Goal: Book appointment/travel/reservation

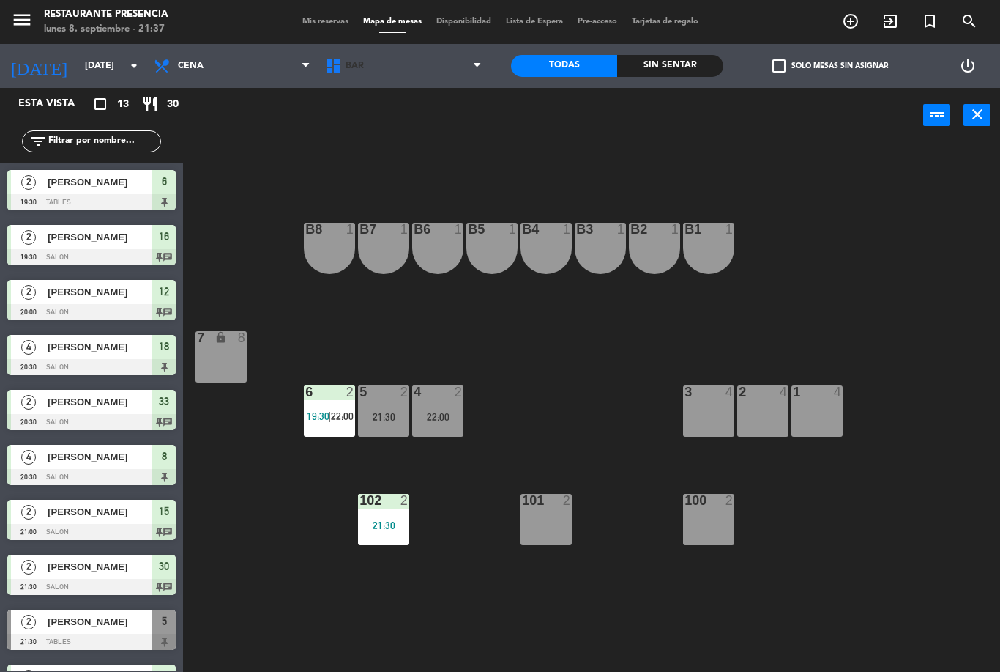
click at [373, 61] on span "BAR" at bounding box center [403, 66] width 171 height 32
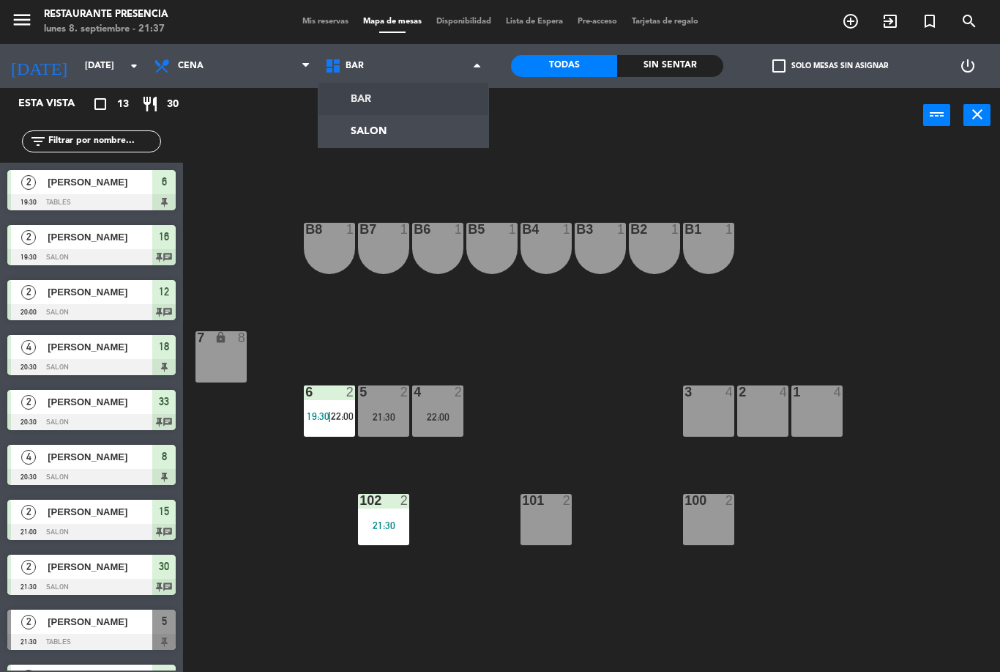
click at [361, 135] on ng-component "menu Restaurante Presencia [DATE] 8. septiembre - 21:37 Mis reservas Mapa de me…" at bounding box center [500, 336] width 1000 height 672
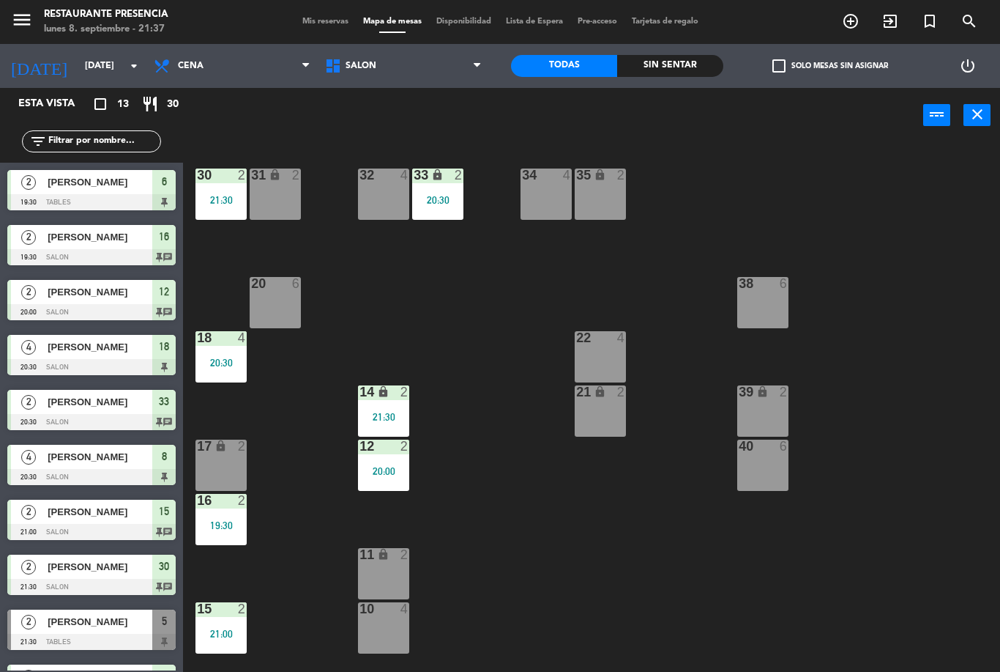
click at [847, 603] on div "30 2 21:30 31 lock 2 32 4 33 lock 2 20:30 34 4 35 lock 2 38 6 20 6 22 4 18 4 20…" at bounding box center [596, 407] width 807 height 529
click at [341, 80] on span "SALON" at bounding box center [403, 66] width 171 height 32
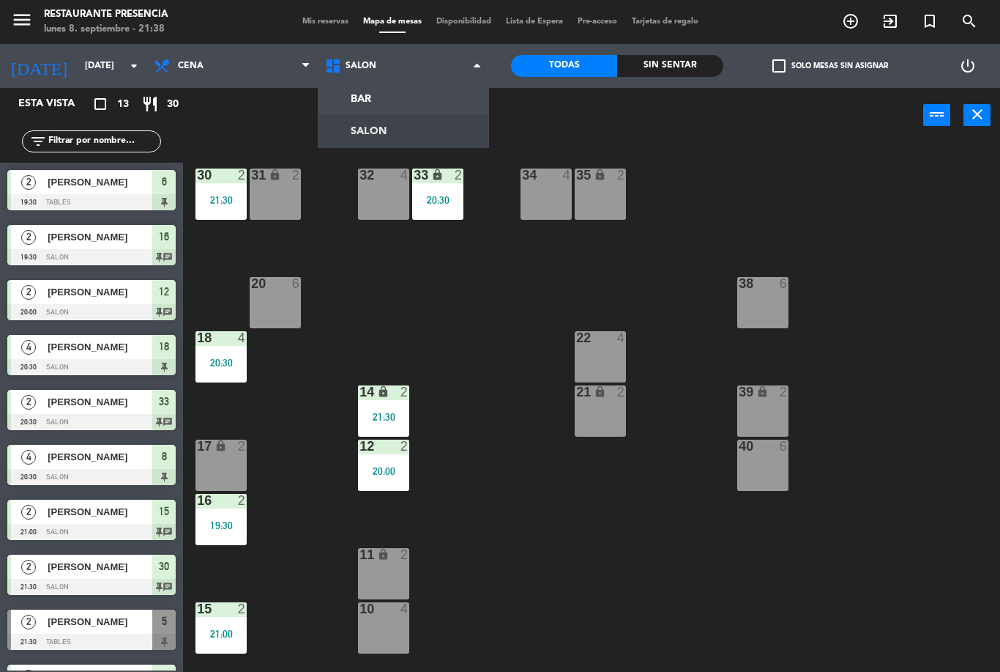
click at [349, 127] on ng-component "menu Restaurante Presencia [DATE] 8. septiembre - 21:38 Mis reservas Mapa de me…" at bounding box center [500, 336] width 1000 height 672
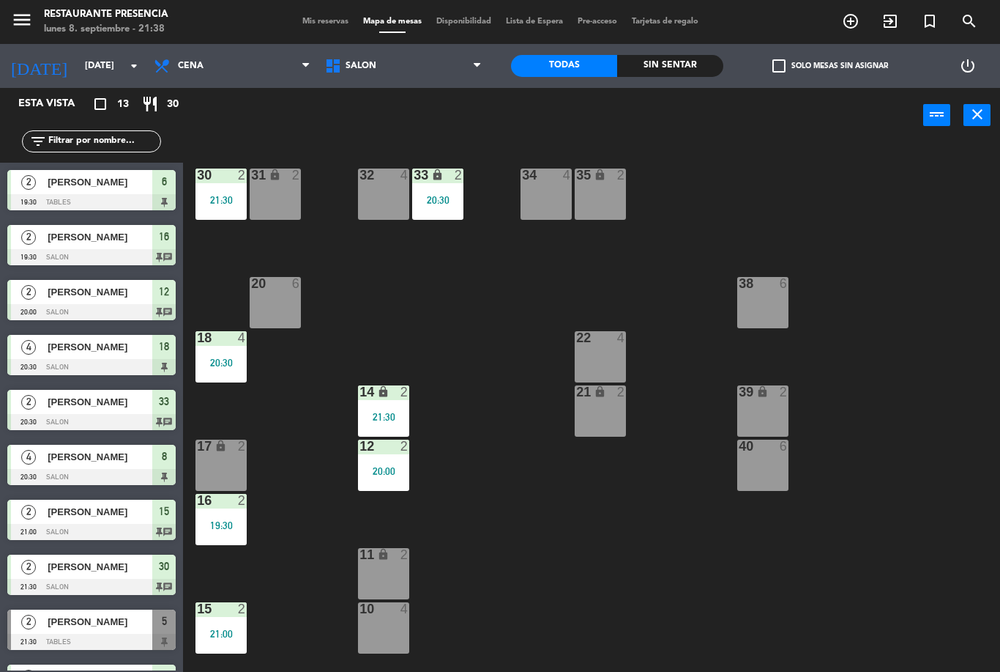
click at [370, 89] on div "power_input close" at bounding box center [553, 116] width 740 height 56
click at [343, 74] on icon at bounding box center [334, 66] width 21 height 18
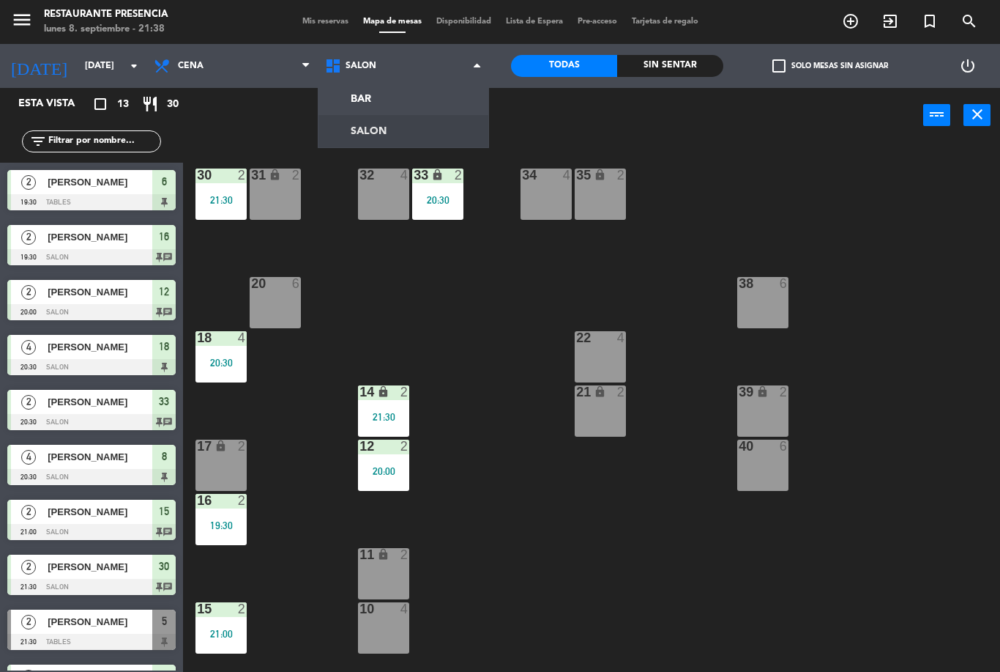
click at [345, 103] on ng-component "menu Restaurante Presencia [DATE] 8. septiembre - 21:38 Mis reservas Mapa de me…" at bounding box center [500, 336] width 1000 height 672
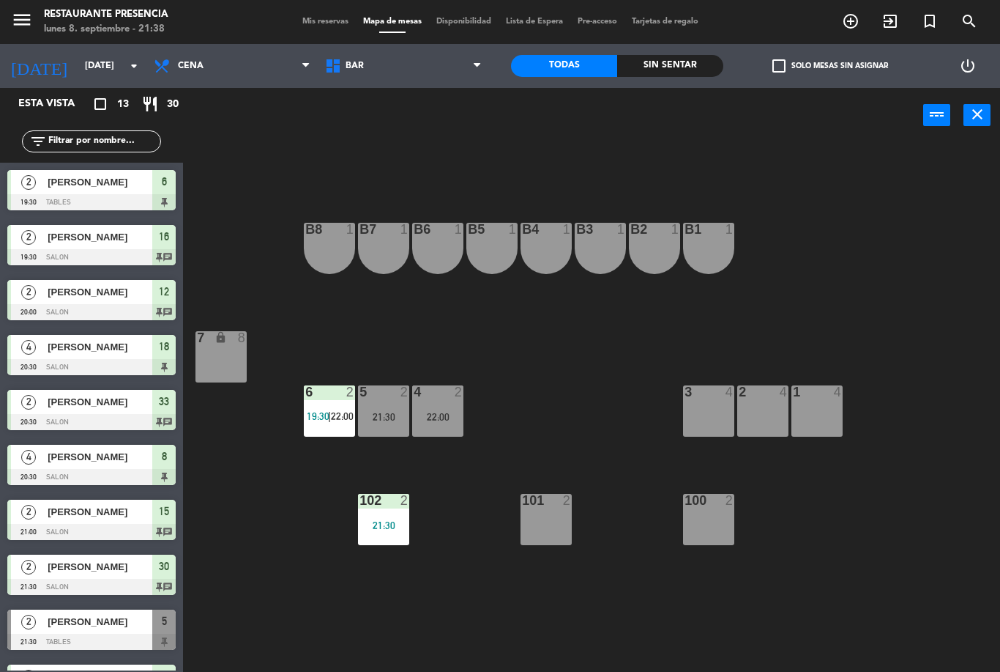
click at [340, 435] on div "6 2 19:30 | 22:00" at bounding box center [329, 410] width 51 height 51
click at [259, 497] on div "B1 1 B2 1 B3 1 B4 1 B5 1 B6 1 B7 1 B8 1 7 lock 8 1 4 2 4 3 4 4 2 22:00 5 2 21:3…" at bounding box center [596, 407] width 807 height 529
click at [381, 76] on span "BAR" at bounding box center [403, 66] width 171 height 32
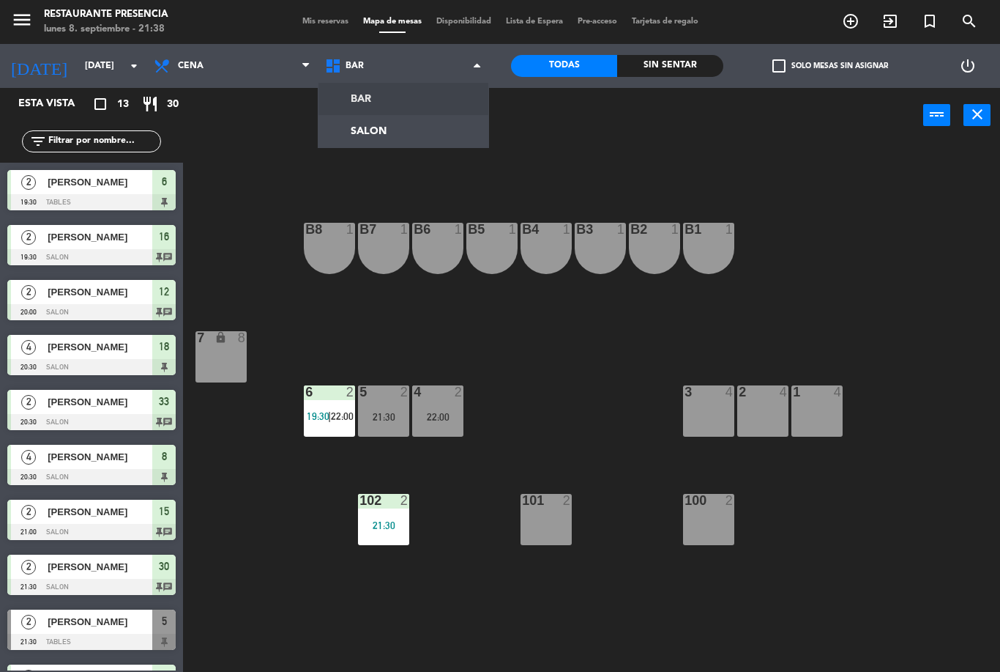
click at [403, 125] on ng-component "menu Restaurante Presencia [DATE] 8. septiembre - 21:38 Mis reservas Mapa de me…" at bounding box center [500, 336] width 1000 height 672
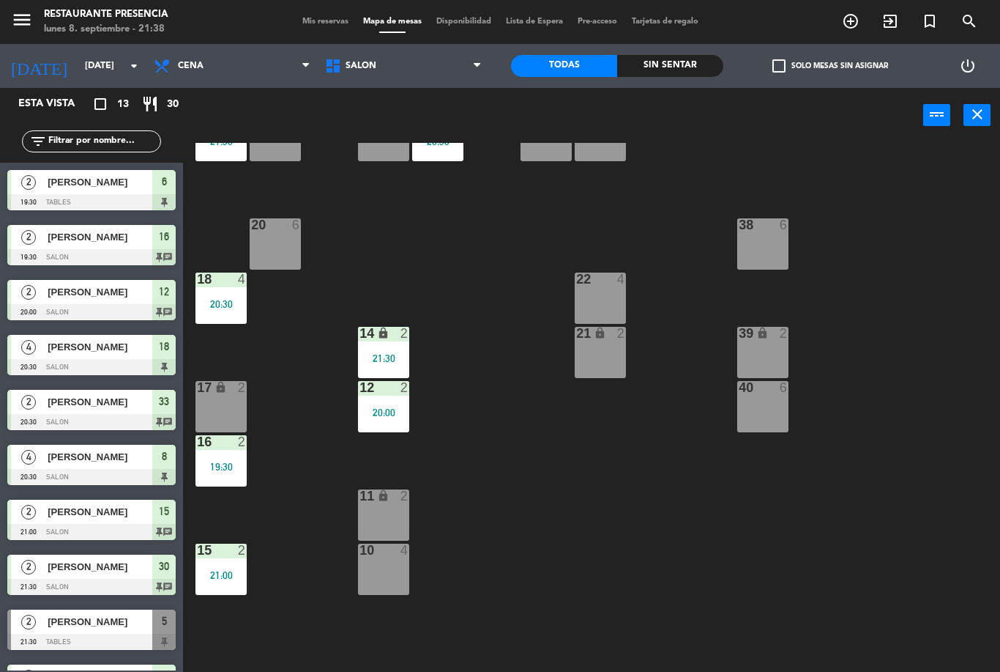
scroll to position [67, 0]
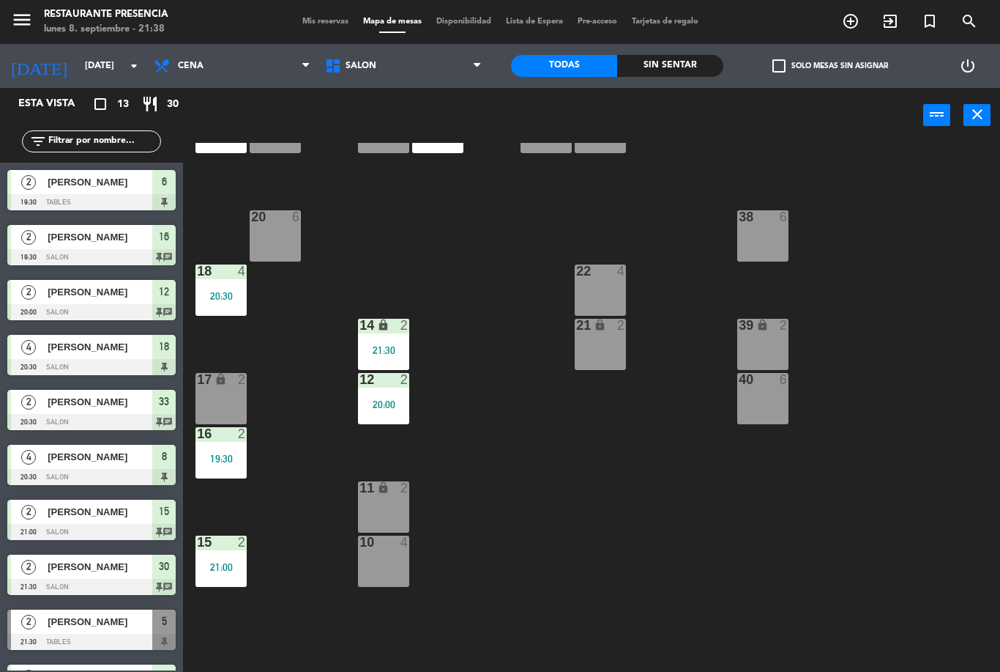
click at [209, 439] on div at bounding box center [221, 433] width 24 height 13
click at [892, 494] on div "30 2 21:30 31 lock 2 32 4 33 lock 2 20:30 34 4 35 lock 2 38 6 20 6 22 4 18 4 20…" at bounding box center [596, 407] width 807 height 529
click at [224, 447] on div "16 2 19:30" at bounding box center [221, 452] width 51 height 51
click at [912, 507] on div "30 2 21:30 31 lock 2 32 4 33 lock 2 20:30 34 4 35 lock 2 38 6 20 6 22 4 18 4 20…" at bounding box center [596, 407] width 807 height 529
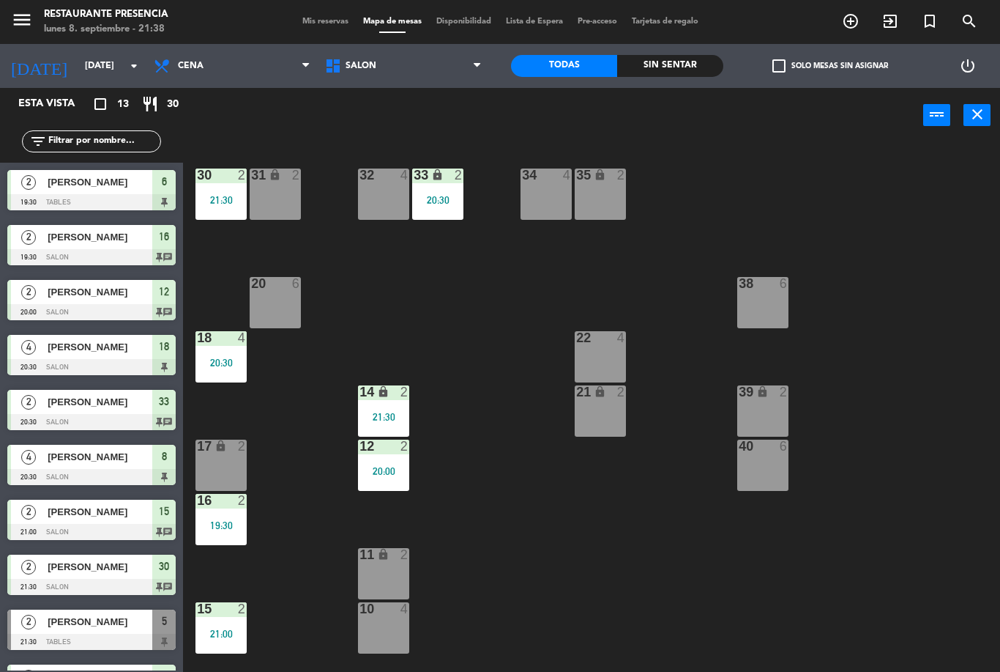
scroll to position [0, 0]
click at [214, 202] on div "21:30" at bounding box center [221, 200] width 51 height 10
click at [636, 555] on div "30 2 21:30 31 lock 2 32 4 33 lock 2 20:30 34 4 35 lock 2 38 6 20 6 22 4 18 4 20…" at bounding box center [596, 407] width 807 height 529
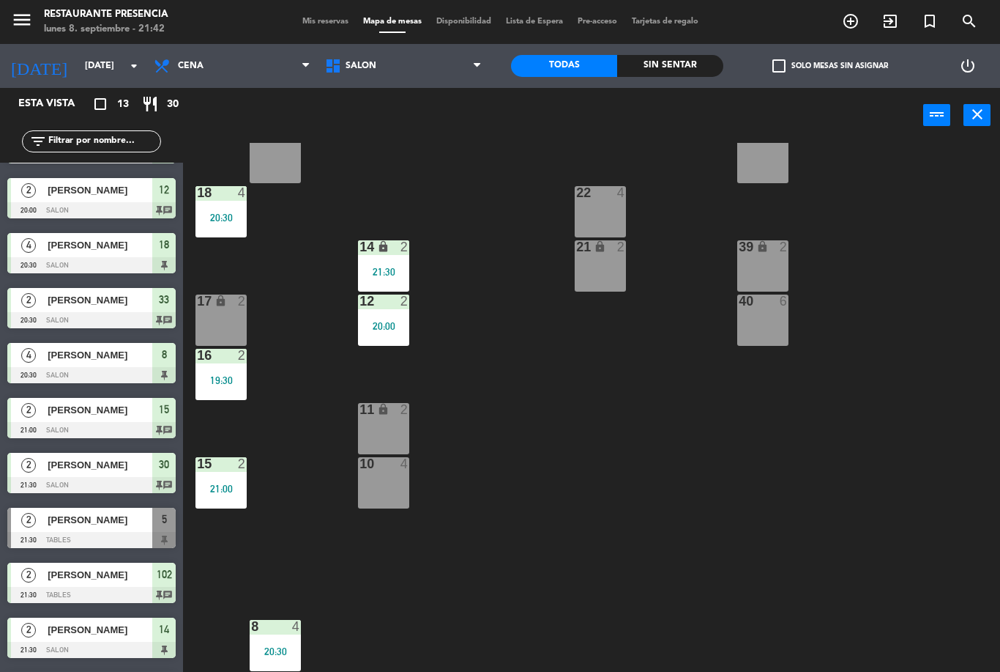
scroll to position [75, 0]
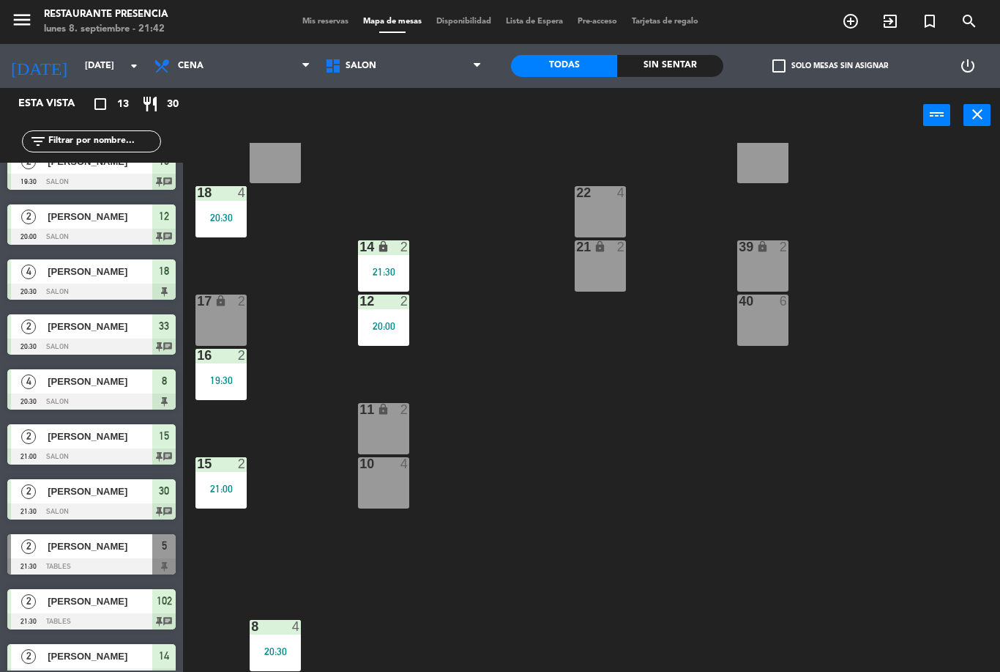
click at [228, 377] on div "19:30" at bounding box center [221, 380] width 51 height 10
click at [796, 622] on div "30 2 21:30 31 lock 2 32 4 33 lock 2 20:30 34 4 35 lock 2 38 6 20 6 22 4 18 4 20…" at bounding box center [596, 407] width 807 height 529
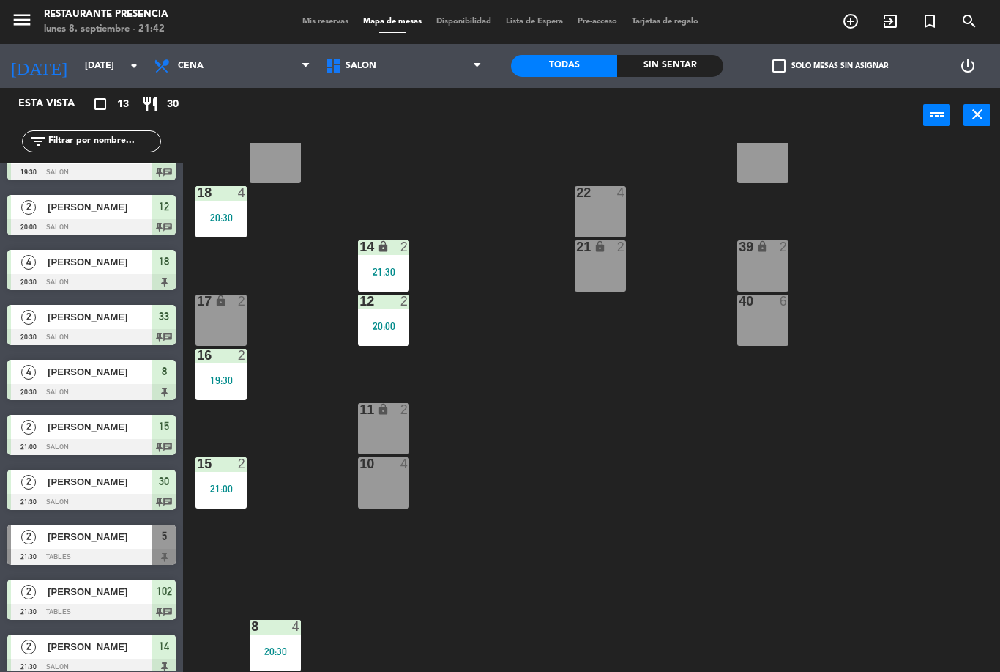
click at [212, 385] on div "19:30" at bounding box center [221, 380] width 51 height 10
click at [539, 403] on div "30 2 21:30 31 lock 2 32 4 33 lock 2 20:30 34 4 35 lock 2 38 6 20 6 22 4 18 4 20…" at bounding box center [596, 407] width 807 height 529
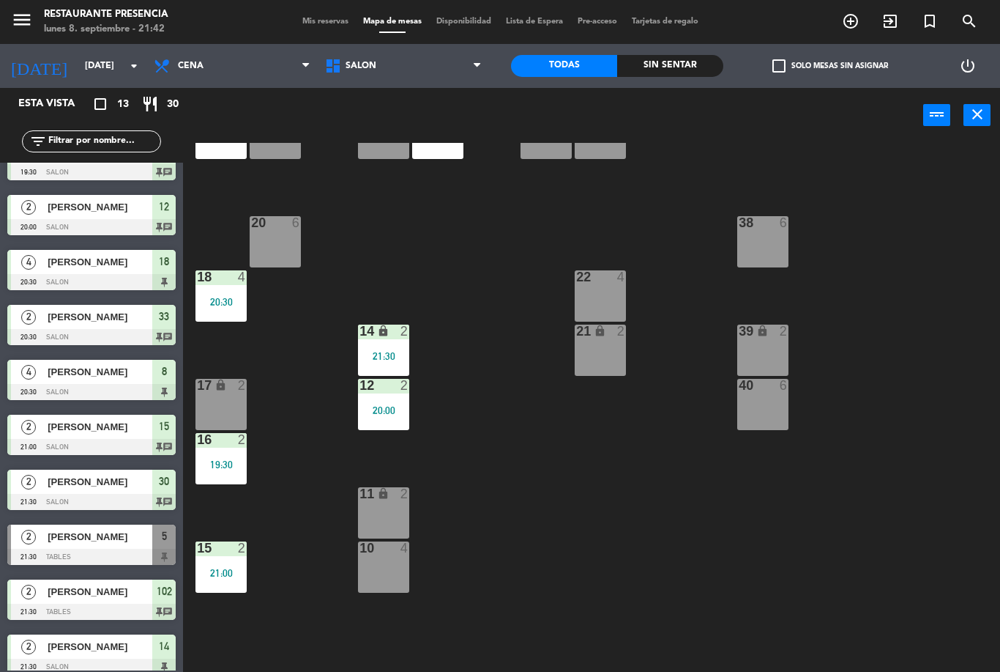
scroll to position [40, 0]
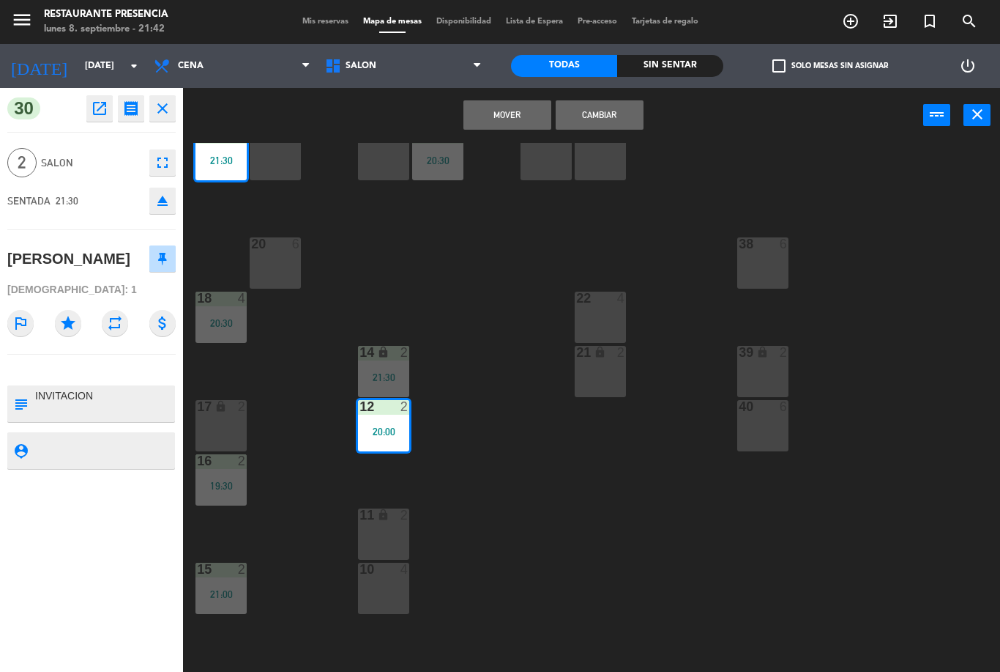
click at [505, 118] on button "Mover" at bounding box center [508, 114] width 88 height 29
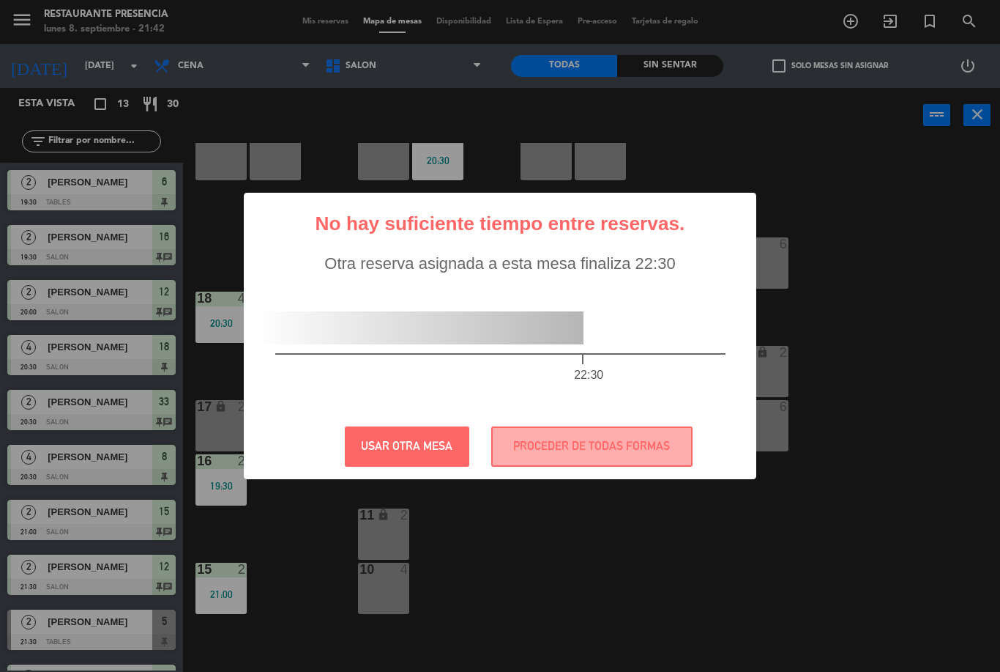
click at [565, 436] on button "PROCEDER DE TODAS FORMAS" at bounding box center [591, 446] width 201 height 40
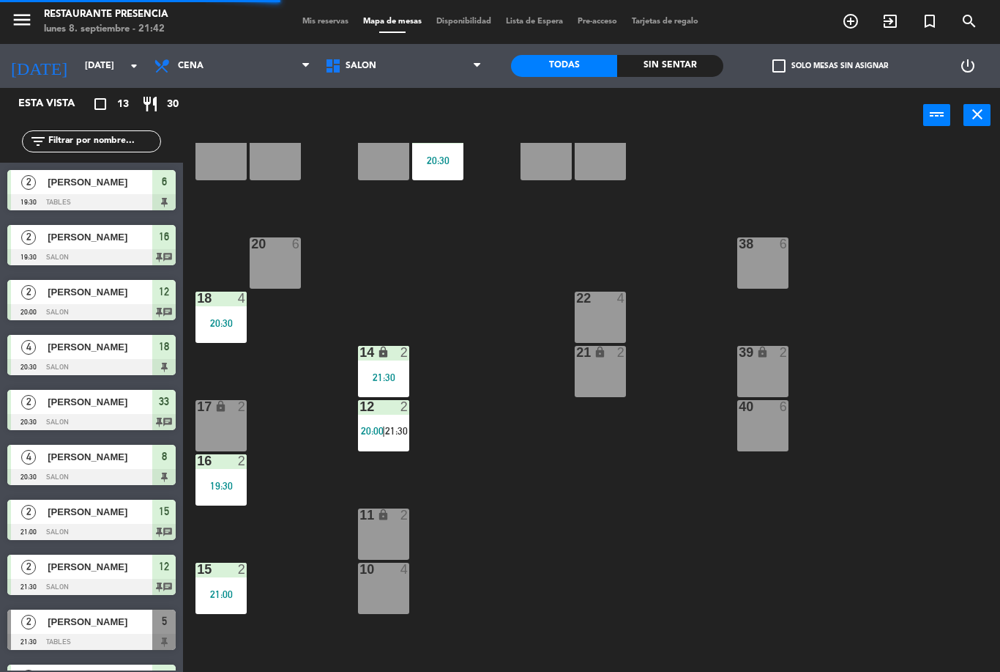
click at [398, 425] on span "21:30" at bounding box center [396, 431] width 23 height 12
click at [617, 596] on div "30 4 31 lock 2 32 4 33 lock 2 20:30 34 4 35 lock 2 38 6 20 6 22 4 18 4 20:30 21…" at bounding box center [596, 407] width 807 height 529
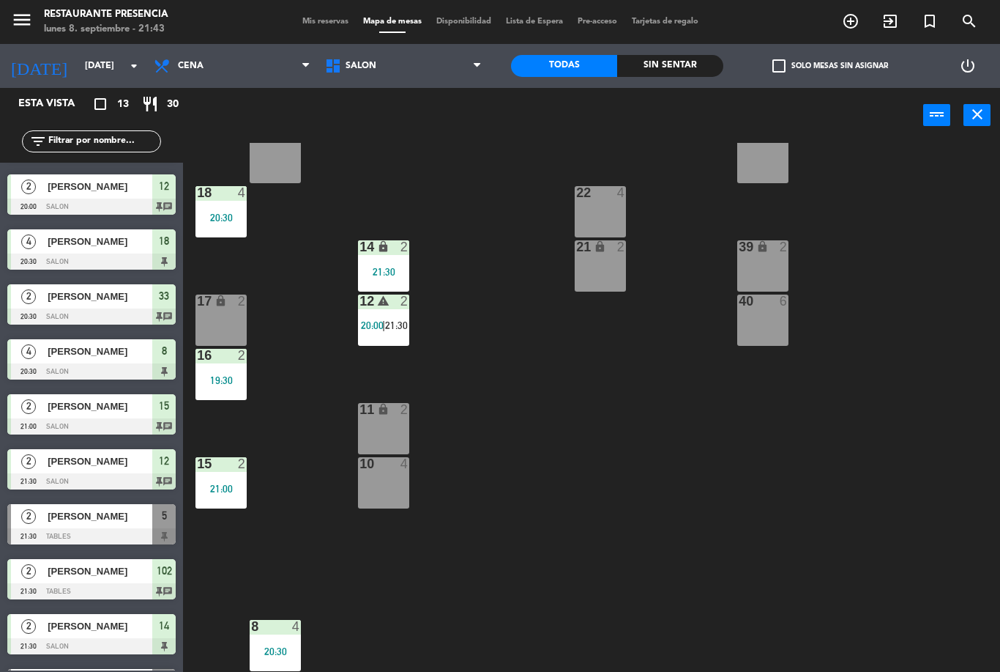
scroll to position [119, 0]
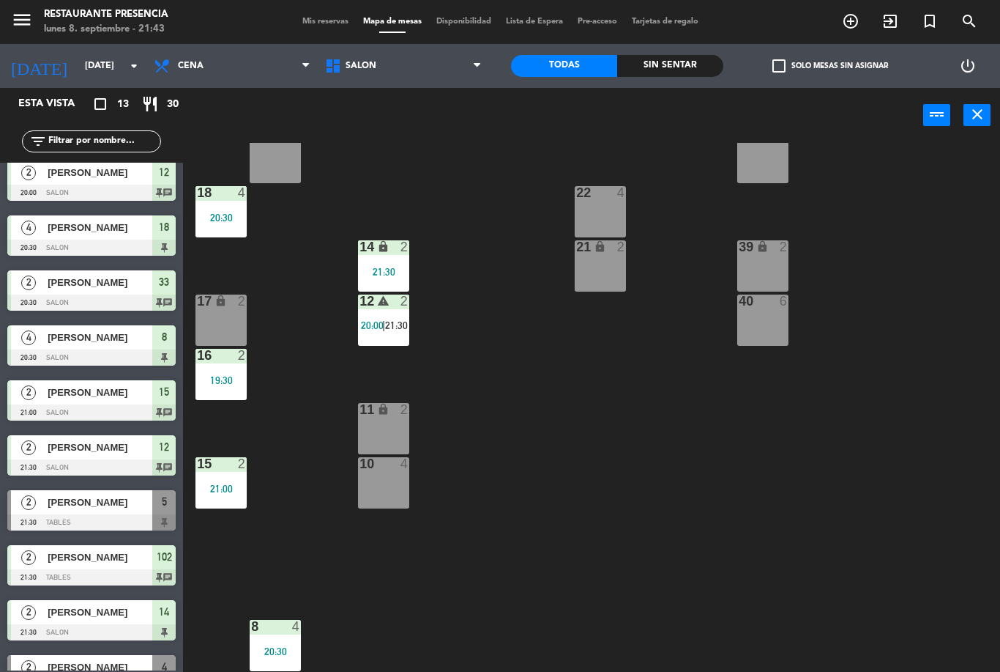
click at [243, 356] on div "2" at bounding box center [242, 355] width 9 height 13
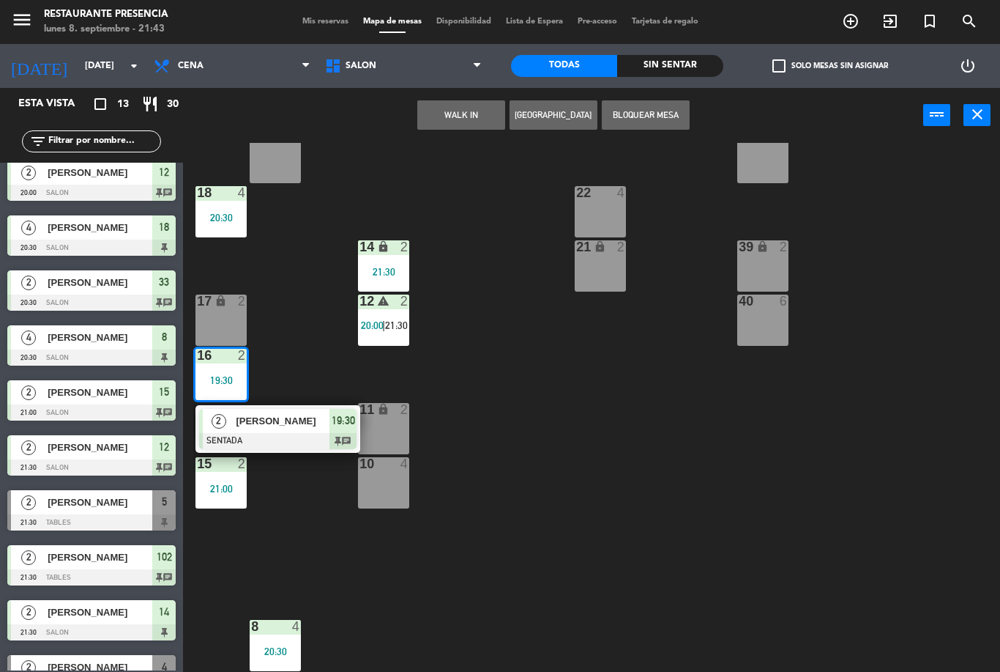
click at [300, 505] on div "30 4 31 lock 2 32 4 33 lock 2 20:30 34 4 35 lock 2 38 6 20 6 22 4 18 4 20:30 21…" at bounding box center [596, 407] width 807 height 529
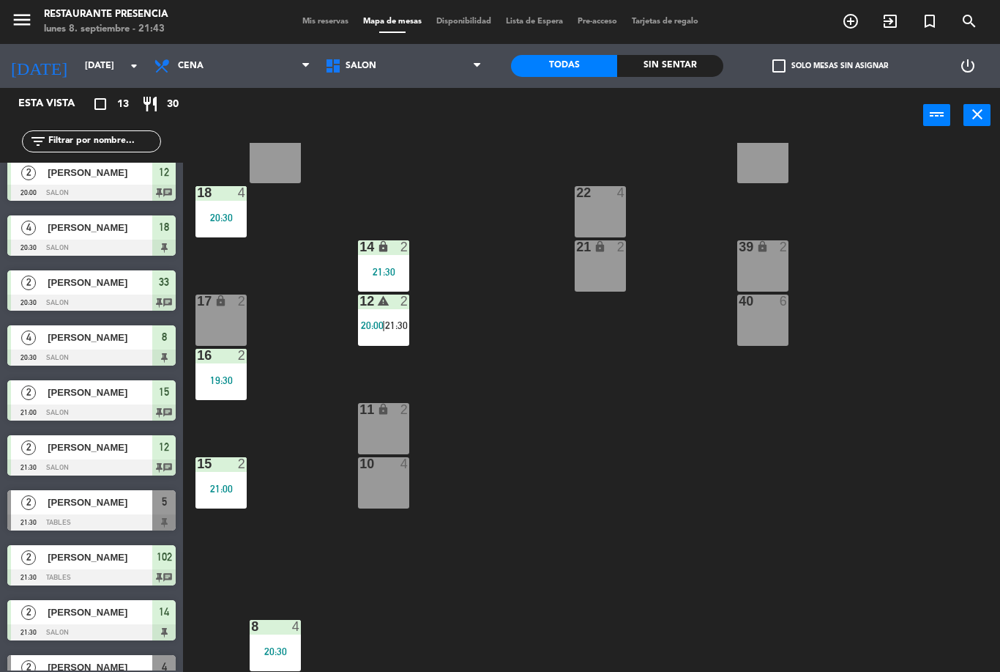
click at [227, 397] on div "16 2 19:30" at bounding box center [221, 374] width 51 height 51
click at [616, 458] on div "30 4 31 lock 2 32 4 33 lock 2 20:30 34 4 35 lock 2 38 6 20 6 22 4 18 4 20:30 21…" at bounding box center [596, 407] width 807 height 529
click at [241, 391] on div "16 2 19:30" at bounding box center [221, 374] width 51 height 51
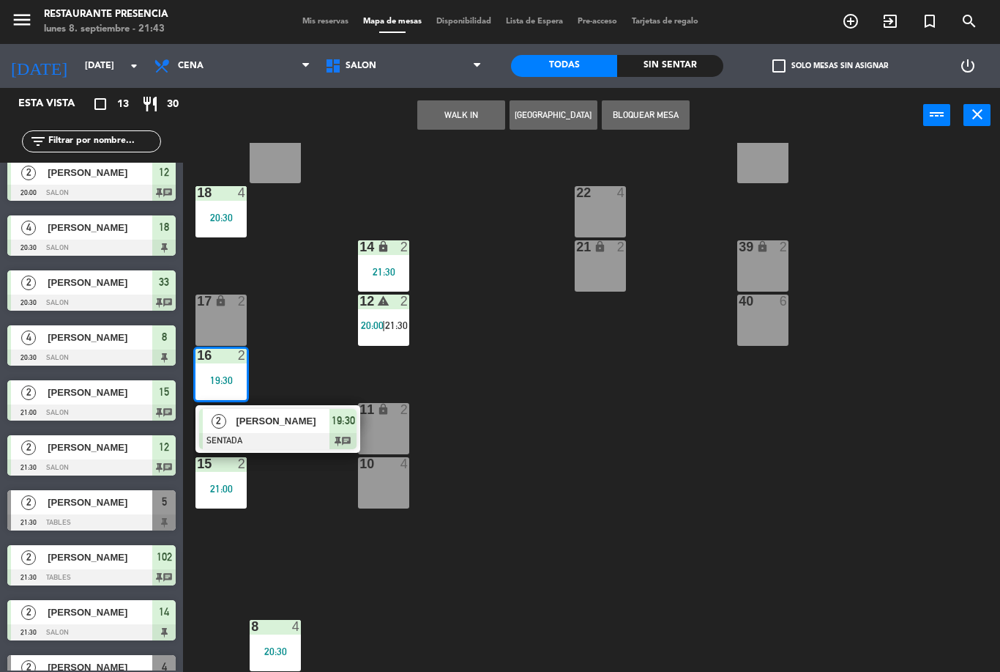
click at [231, 365] on div "16 2 19:30" at bounding box center [221, 374] width 51 height 51
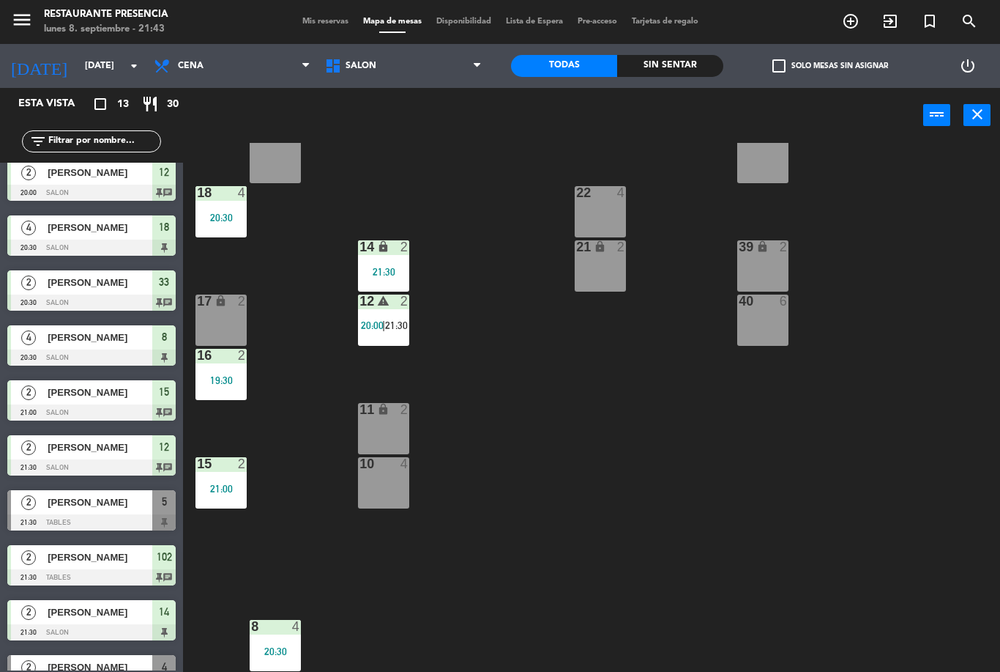
click at [869, 548] on div "30 4 31 lock 2 32 4 33 lock 2 20:30 34 4 35 lock 2 38 6 20 6 22 4 18 4 20:30 21…" at bounding box center [596, 407] width 807 height 529
click at [217, 375] on div "19:30" at bounding box center [221, 380] width 51 height 10
click at [946, 433] on div "30 4 31 lock 2 32 4 33 lock 2 20:30 34 4 35 lock 2 38 6 20 6 22 4 18 4 20:30 21…" at bounding box center [596, 407] width 807 height 529
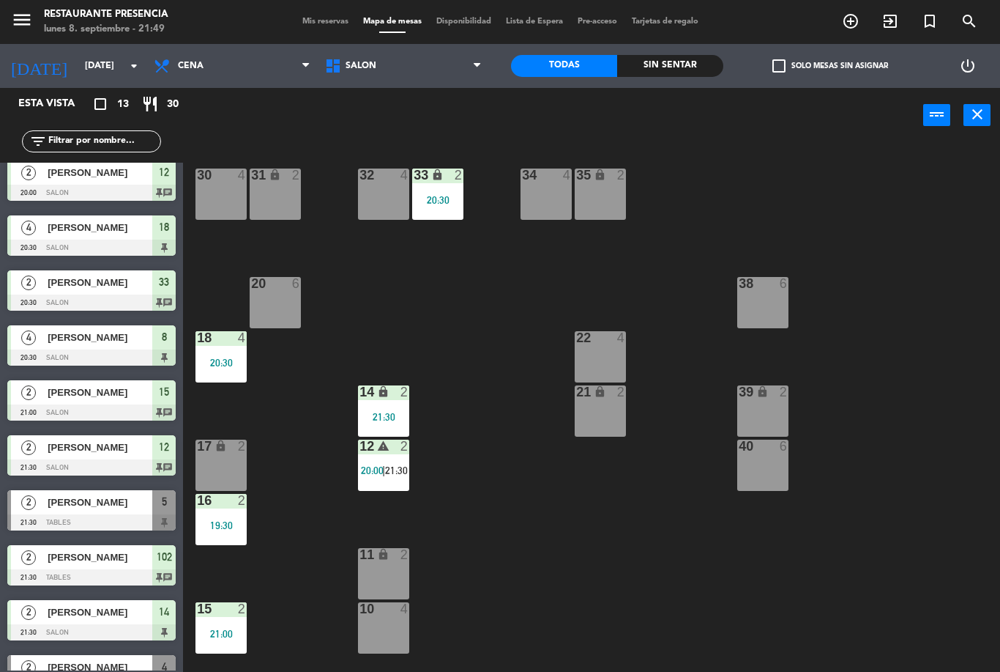
scroll to position [0, 0]
click at [324, 26] on span "Mis reservas" at bounding box center [325, 22] width 61 height 8
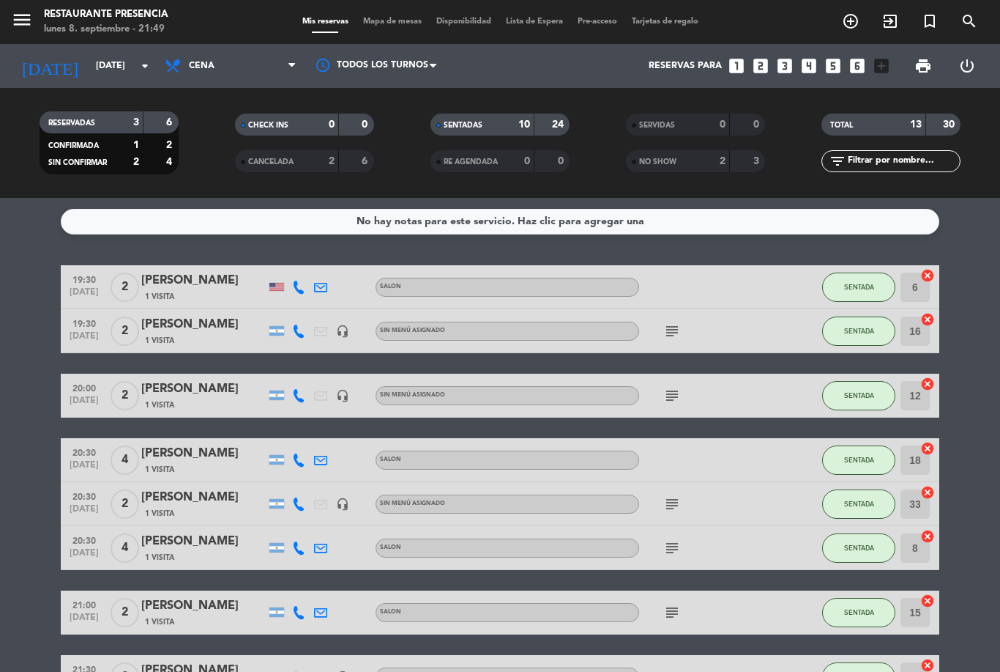
click at [699, 152] on div "NO SHOW 2 3" at bounding box center [695, 161] width 139 height 22
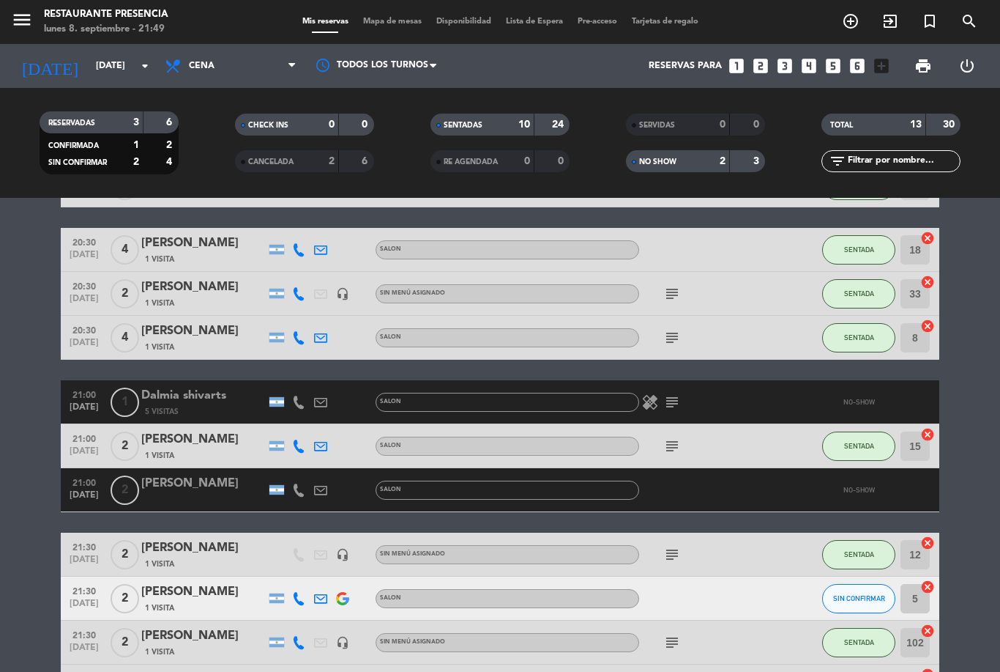
scroll to position [209, 0]
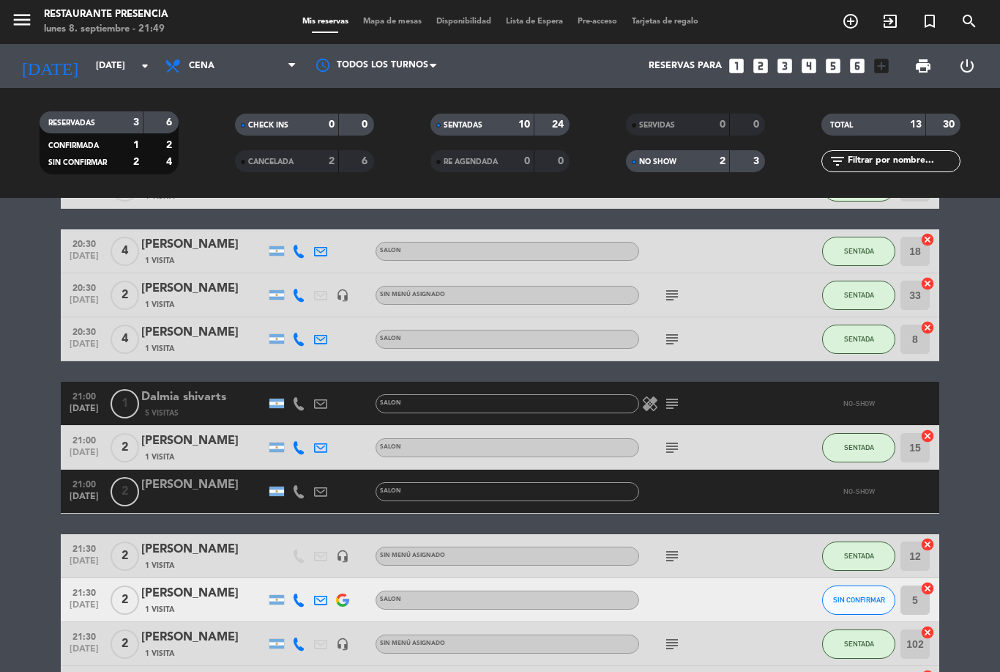
click at [673, 410] on icon "subject" at bounding box center [672, 404] width 18 height 18
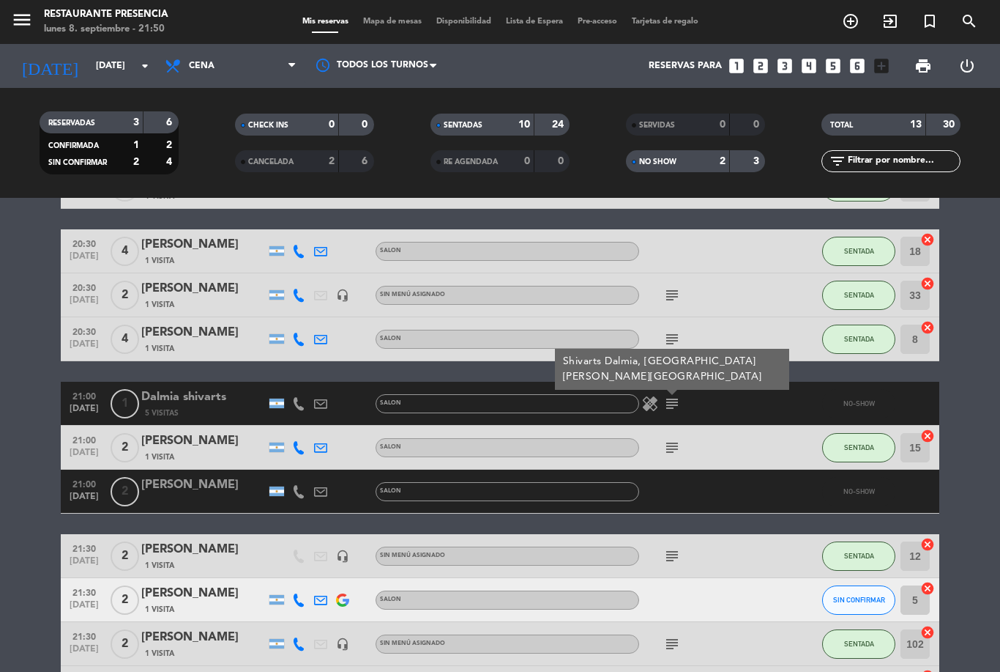
click at [731, 449] on div "subject" at bounding box center [705, 446] width 132 height 43
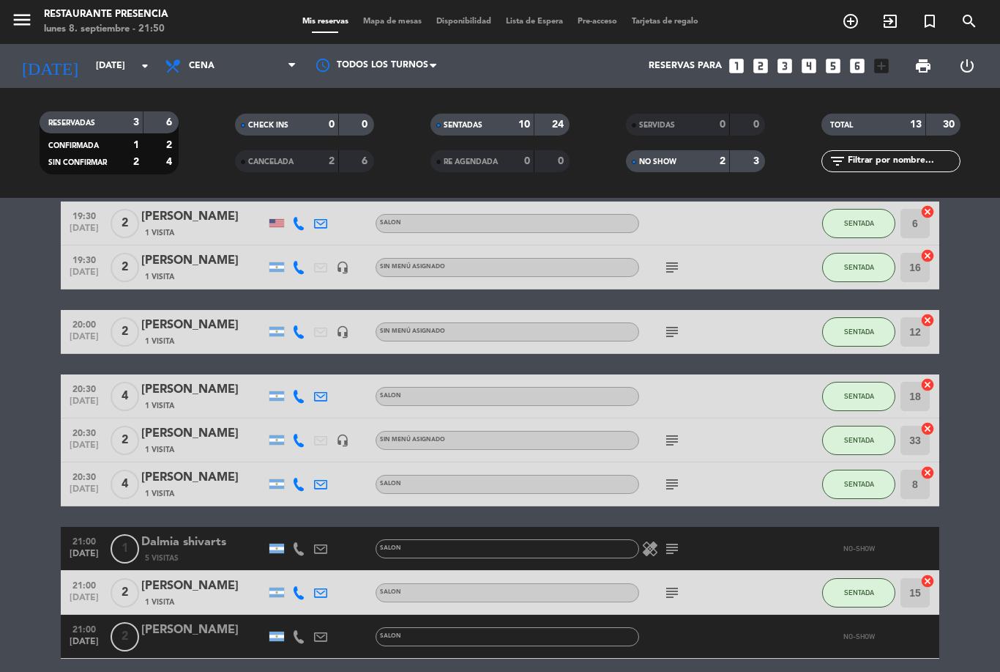
scroll to position [99, 0]
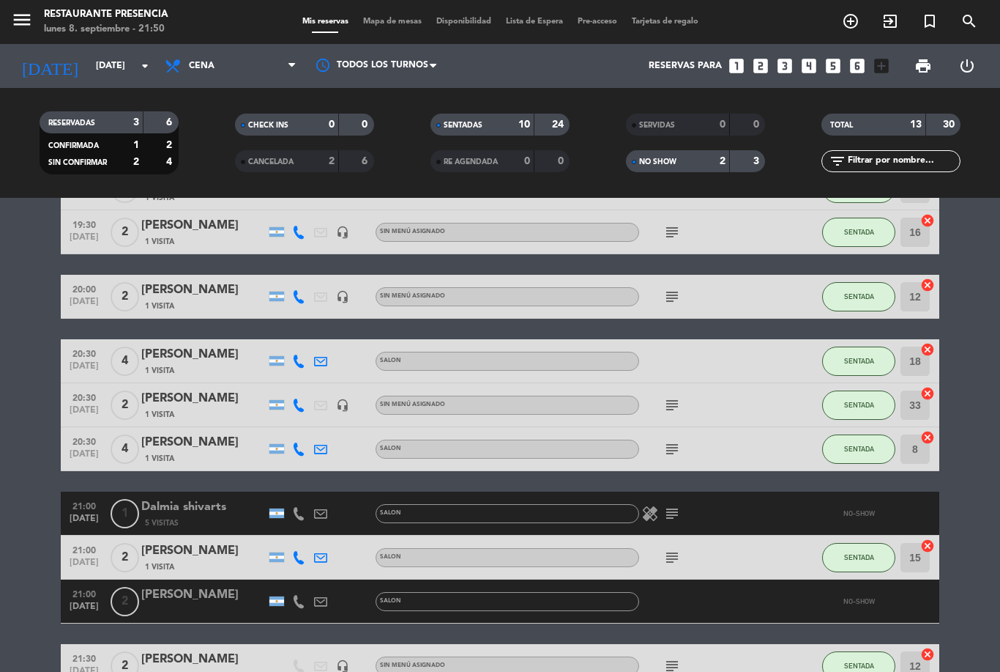
click at [671, 507] on icon "subject" at bounding box center [672, 514] width 18 height 18
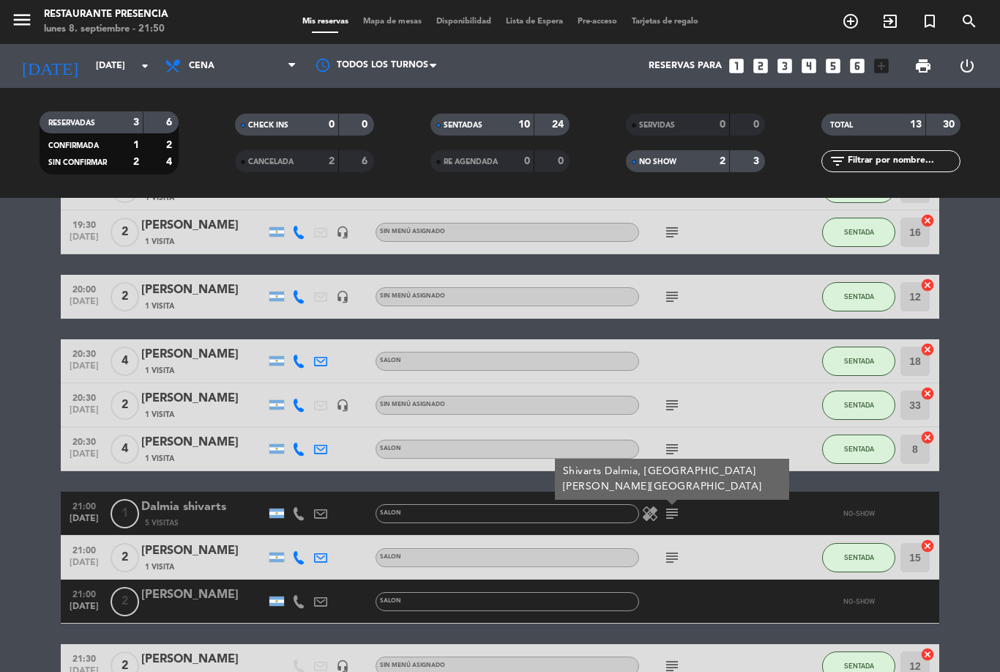
click at [634, 534] on div "21:00 [DATE] 1 Dalmia shivarts 5 Visitas SALON healing subject [GEOGRAPHIC_DATA…" at bounding box center [500, 513] width 879 height 44
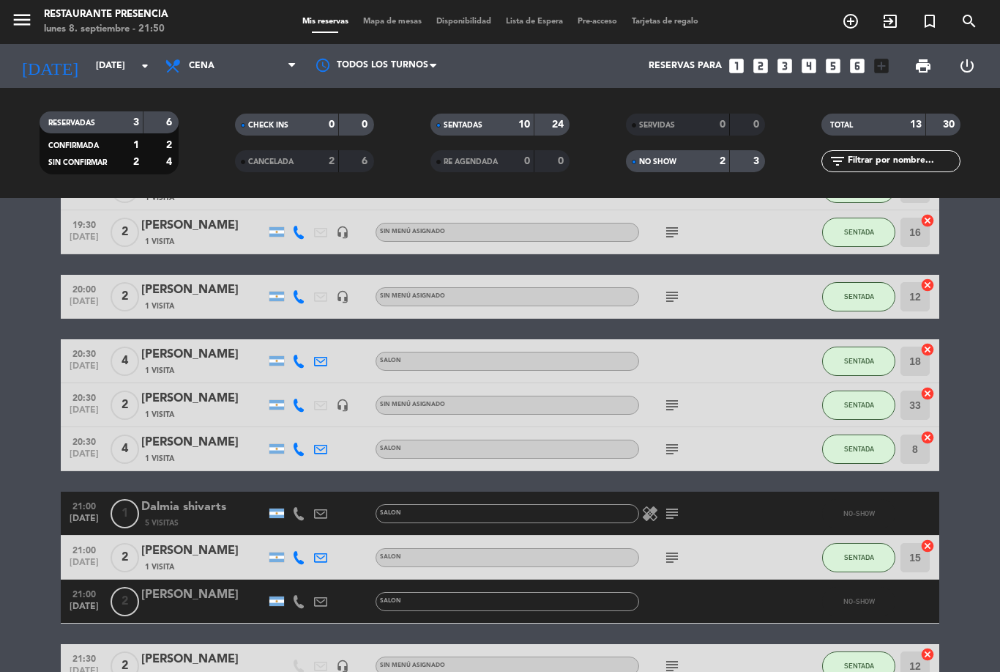
click at [647, 513] on icon "healing" at bounding box center [650, 514] width 18 height 18
click at [763, 544] on div "subject" at bounding box center [705, 556] width 132 height 43
click at [185, 517] on div "5 Visitas" at bounding box center [203, 522] width 124 height 12
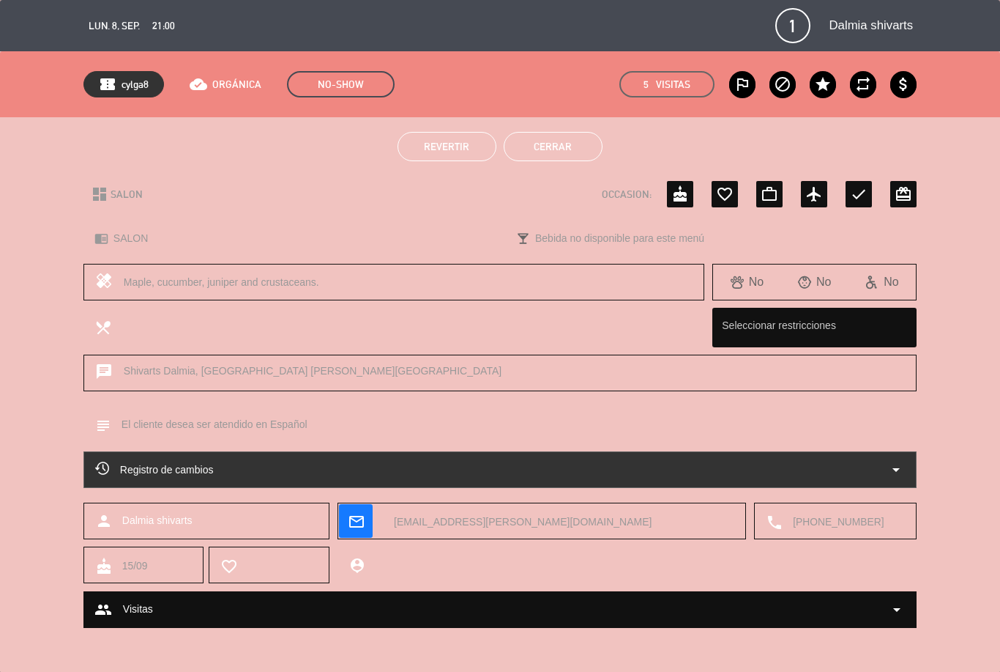
click at [466, 126] on div "Revertir Cerrar" at bounding box center [500, 146] width 1000 height 59
click at [442, 133] on button "Revertir" at bounding box center [447, 146] width 99 height 29
